Goal: Task Accomplishment & Management: Manage account settings

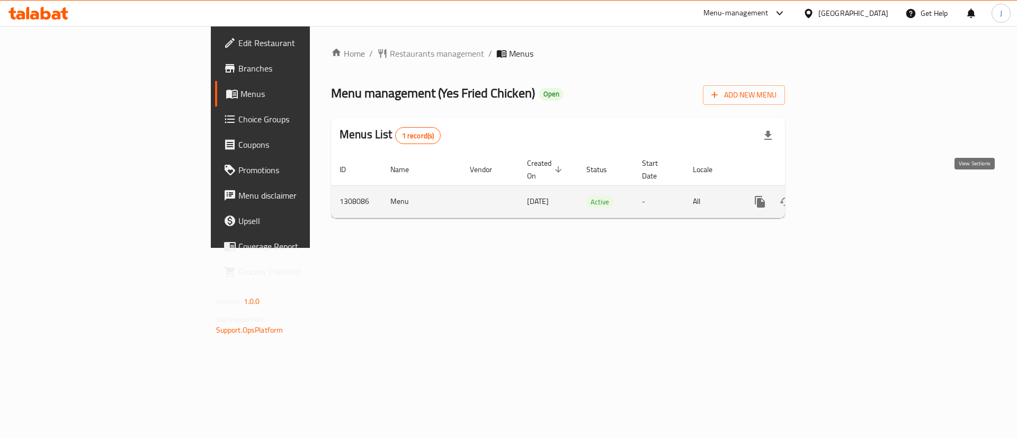
click at [849, 189] on link "enhanced table" at bounding box center [836, 201] width 25 height 25
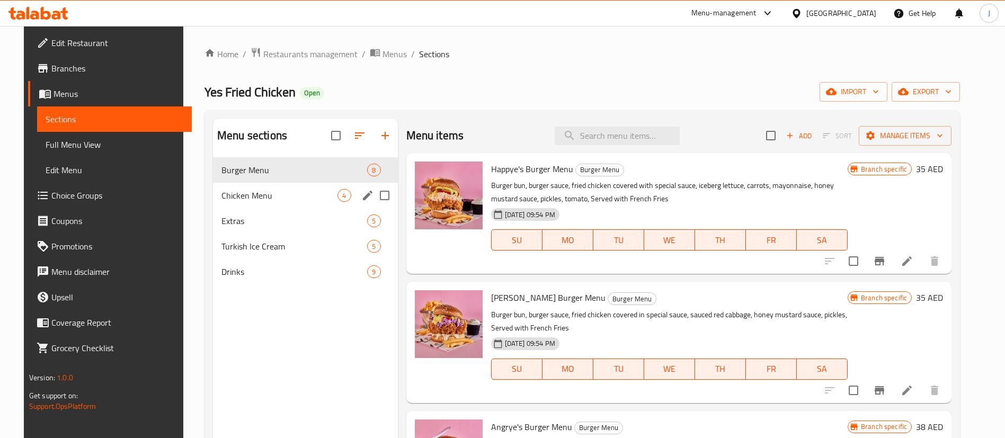
drag, startPoint x: 247, startPoint y: 202, endPoint x: 238, endPoint y: 234, distance: 32.9
click at [247, 202] on div "Chicken Menu 4" at bounding box center [305, 195] width 185 height 25
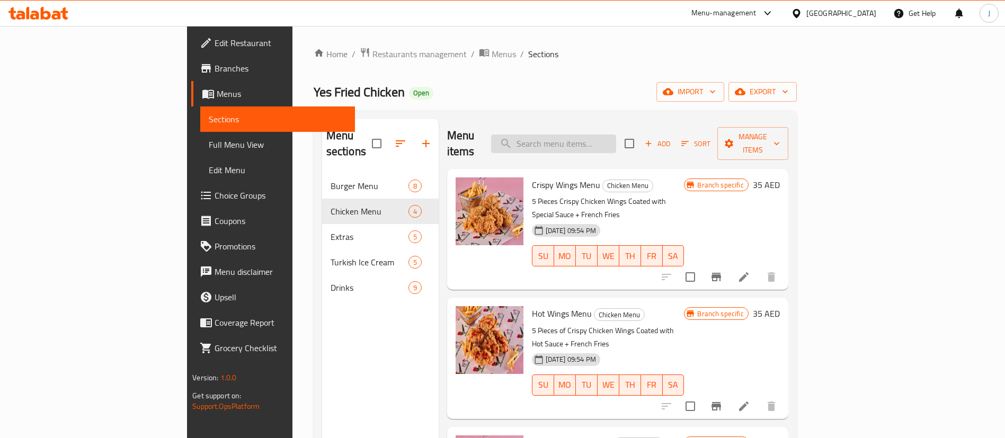
click at [616, 140] on input "search" at bounding box center [553, 144] width 125 height 19
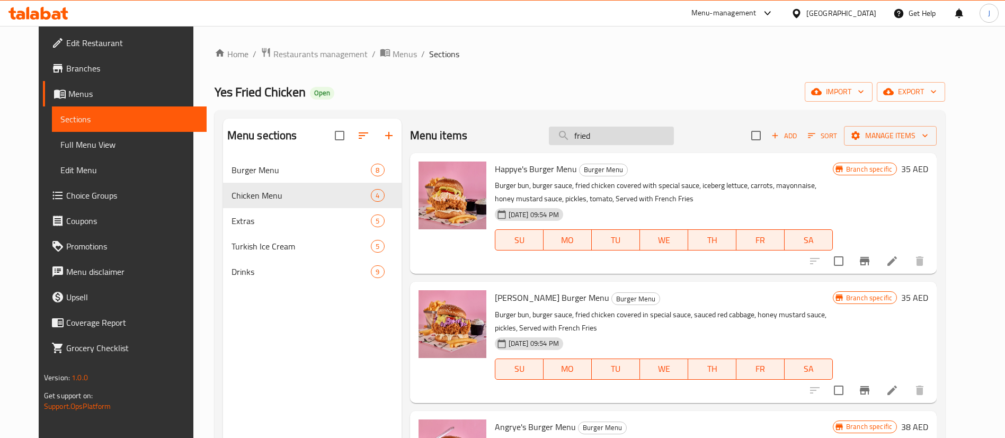
click at [589, 142] on input "fried" at bounding box center [611, 136] width 125 height 19
type input "fried"
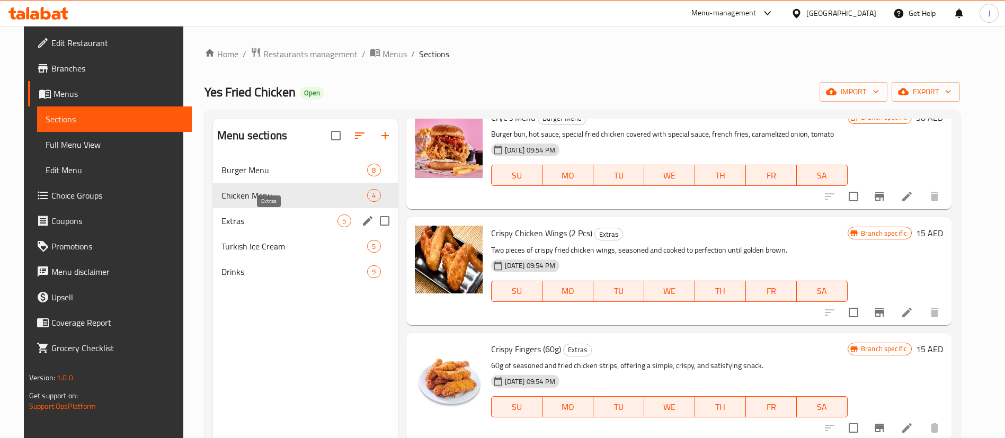
click at [254, 225] on span "Extras" at bounding box center [279, 221] width 116 height 13
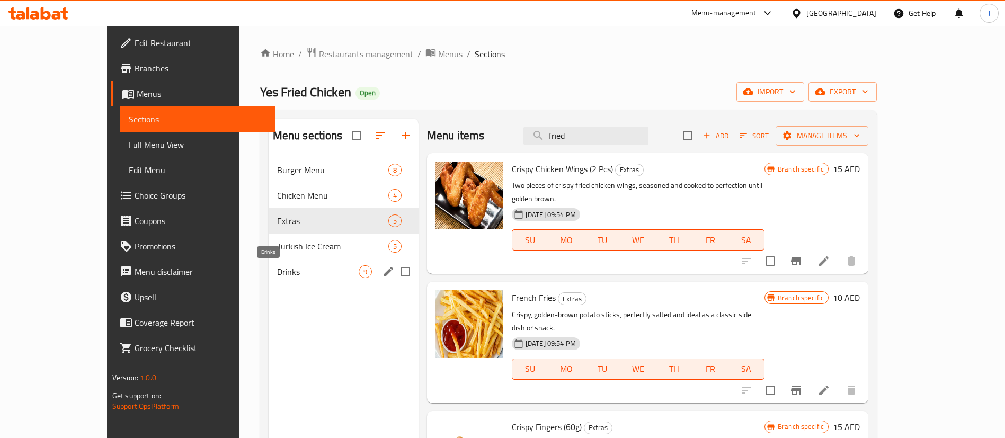
click at [277, 269] on span "Drinks" at bounding box center [318, 271] width 82 height 13
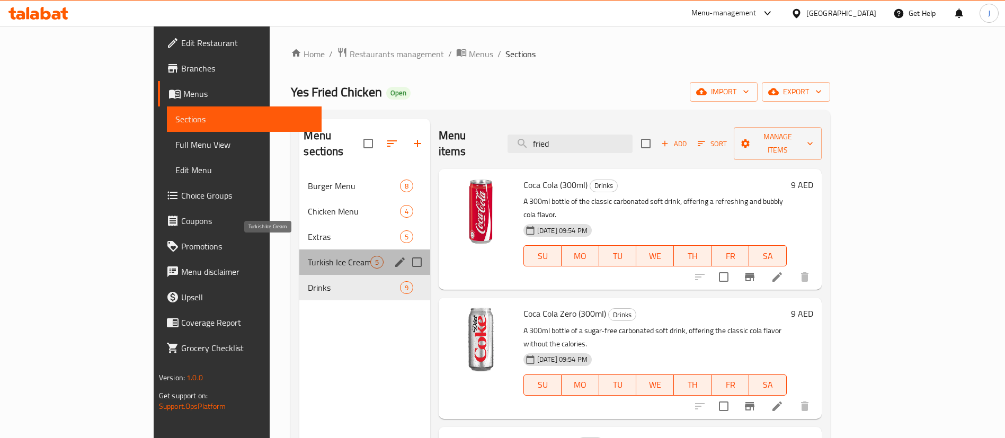
click at [308, 256] on span "Turkish Ice Cream" at bounding box center [339, 262] width 62 height 13
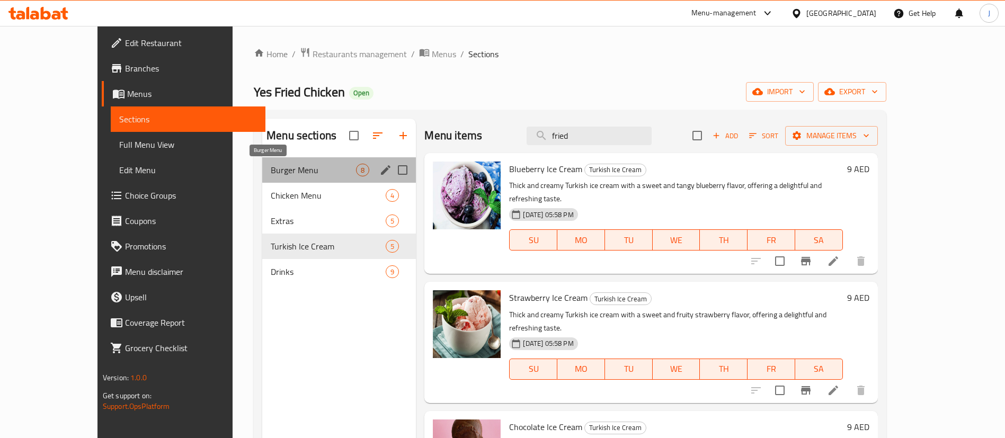
click at [271, 170] on span "Burger Menu" at bounding box center [313, 170] width 85 height 13
